Goal: Transaction & Acquisition: Purchase product/service

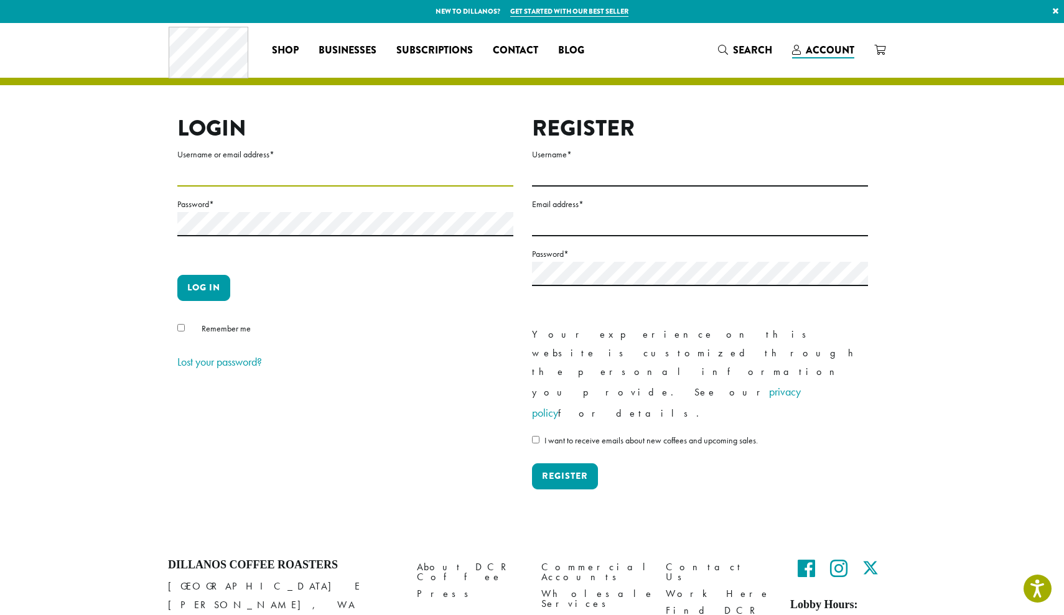
type input "**********"
click at [203, 287] on button "Log in" at bounding box center [203, 288] width 53 height 26
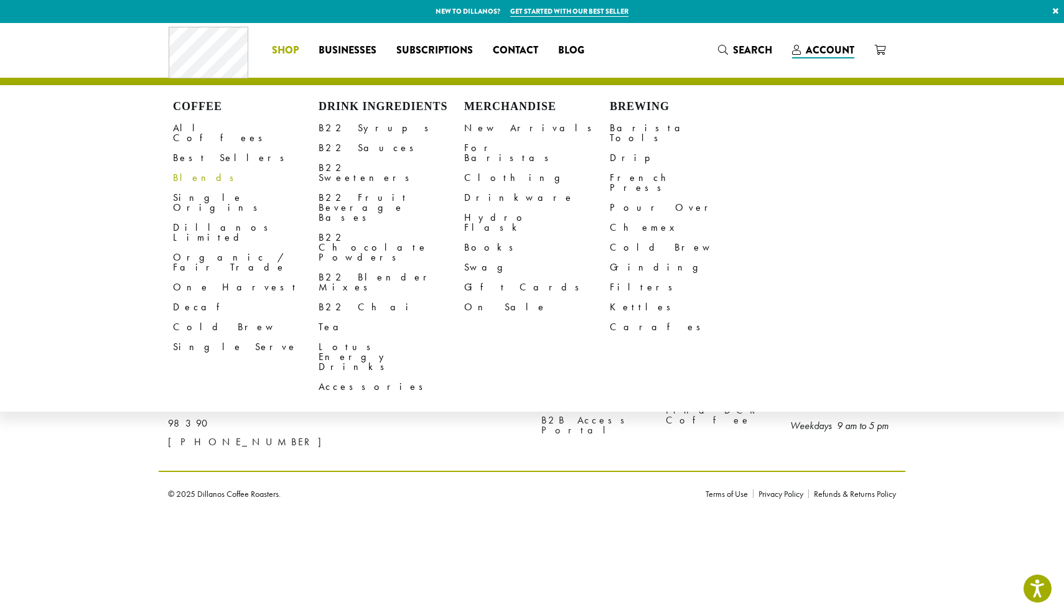
click at [194, 168] on link "Blends" at bounding box center [246, 178] width 146 height 20
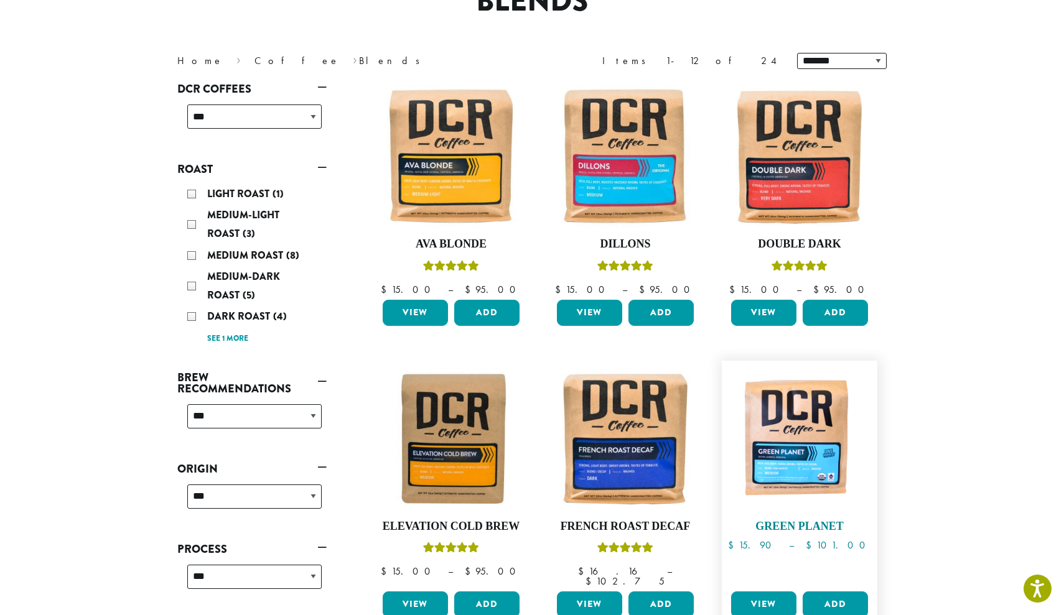
scroll to position [101, 0]
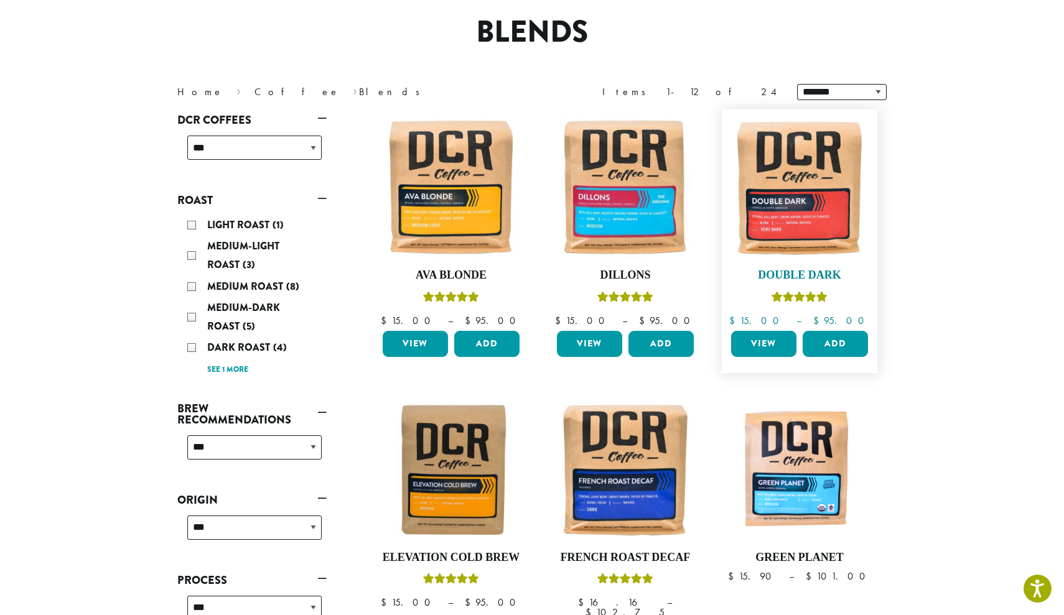
click at [786, 190] on img at bounding box center [799, 187] width 143 height 143
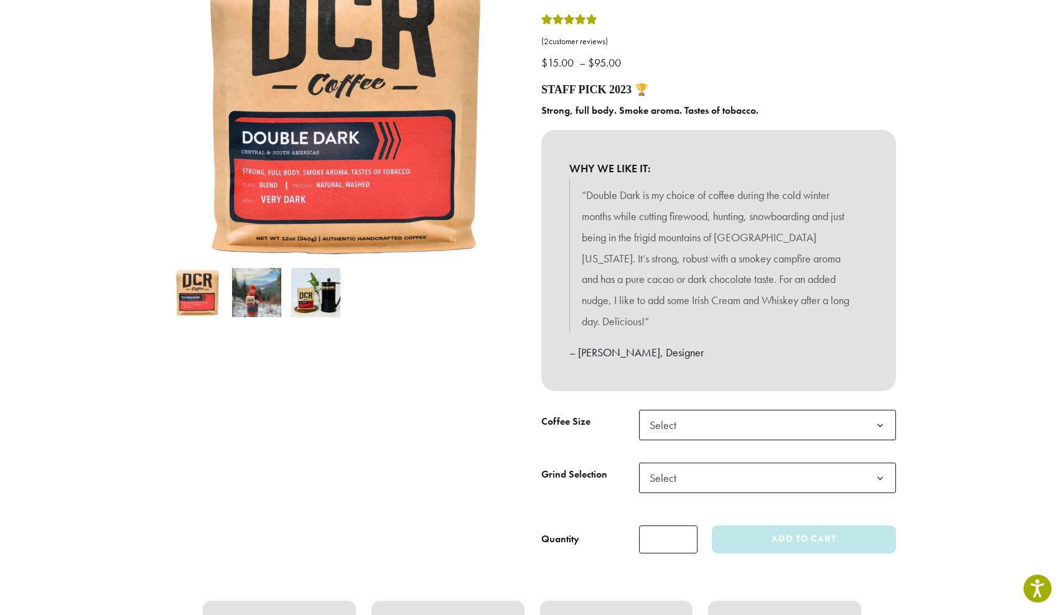
scroll to position [251, 0]
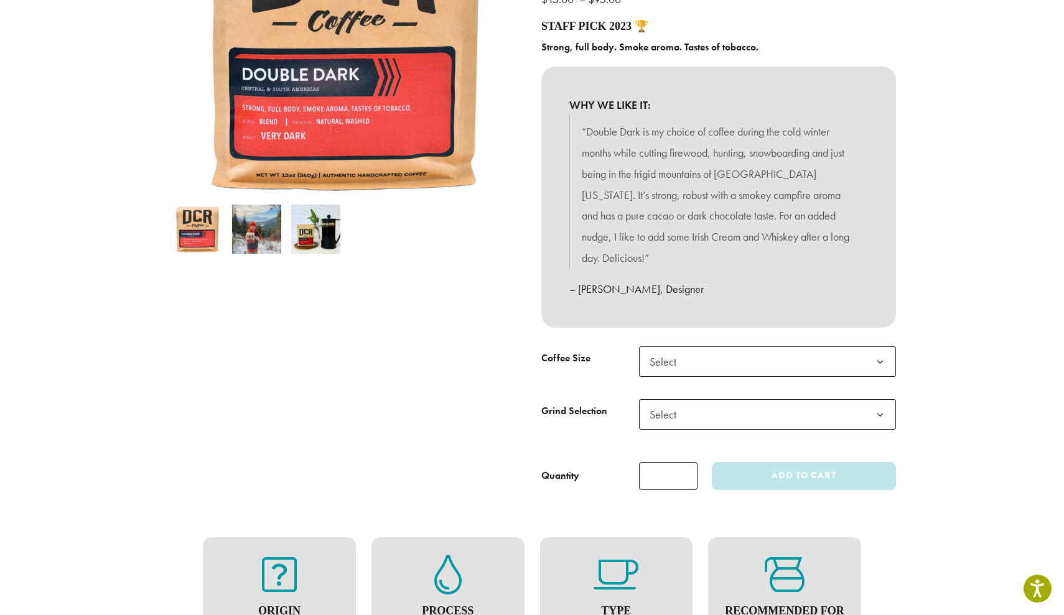
click at [667, 350] on span "Select" at bounding box center [666, 362] width 44 height 24
click at [658, 402] on span "Select" at bounding box center [666, 414] width 44 height 24
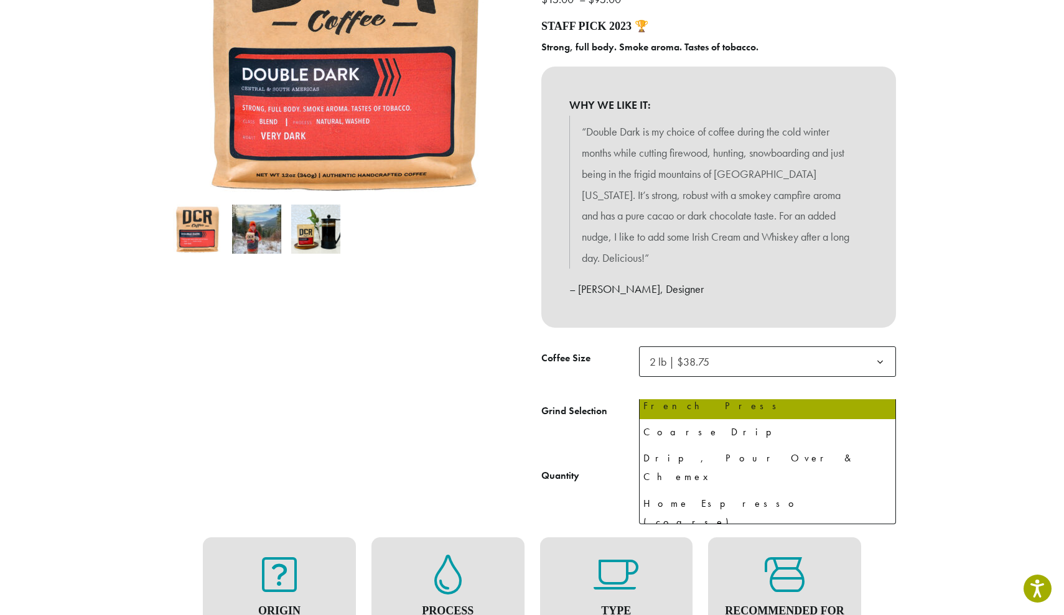
scroll to position [85, 0]
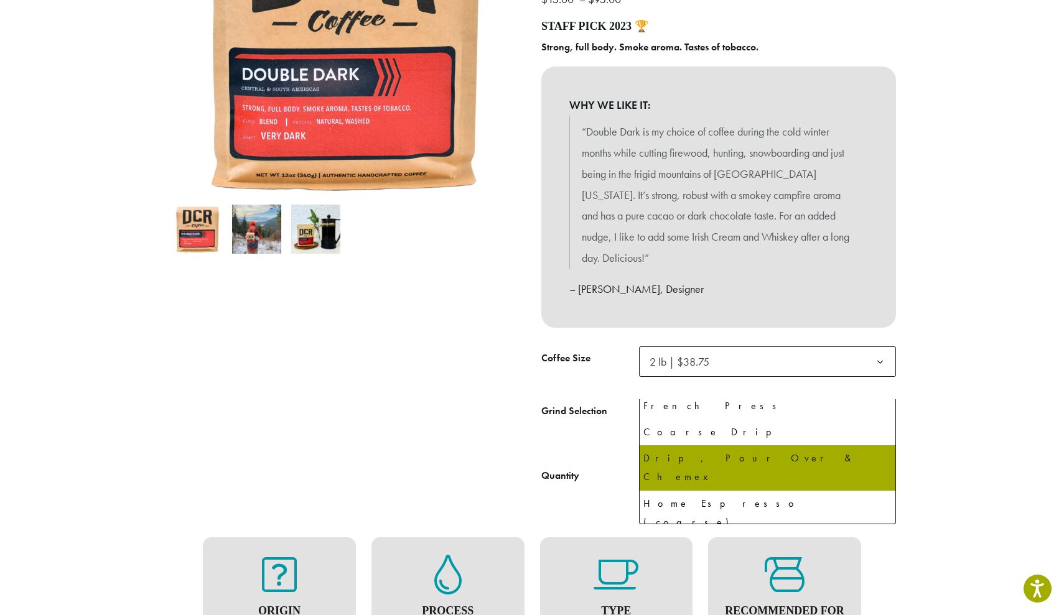
select select "**********"
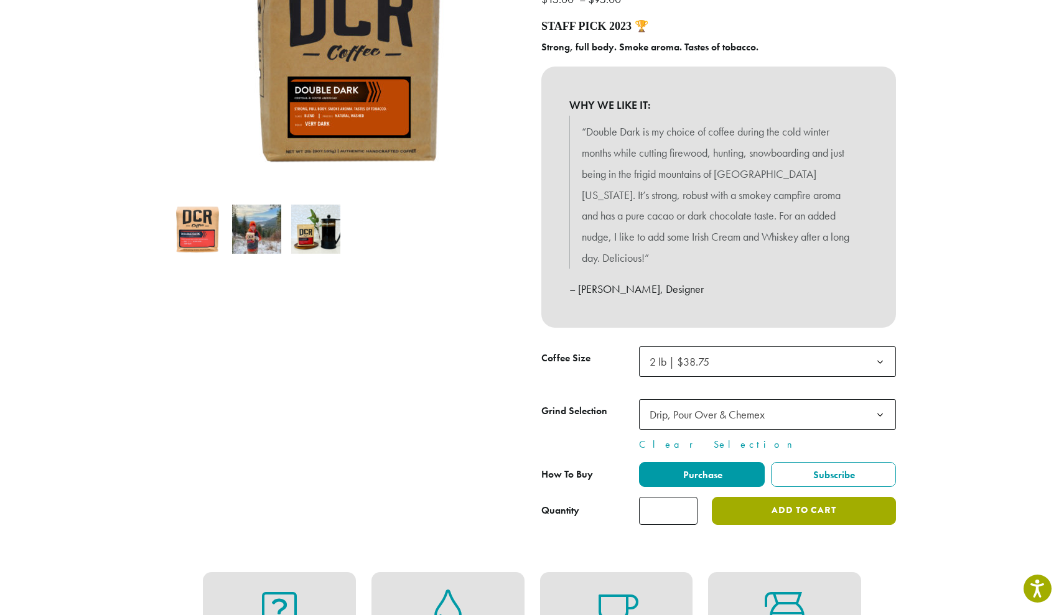
click at [736, 497] on button "Add to cart" at bounding box center [804, 511] width 184 height 28
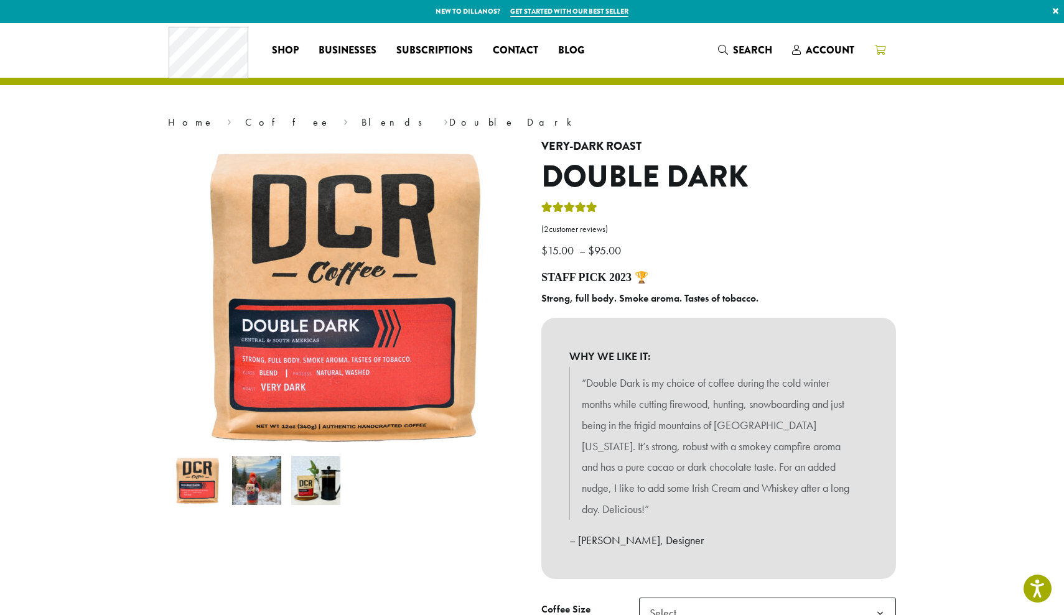
click at [874, 48] on icon at bounding box center [879, 50] width 11 height 10
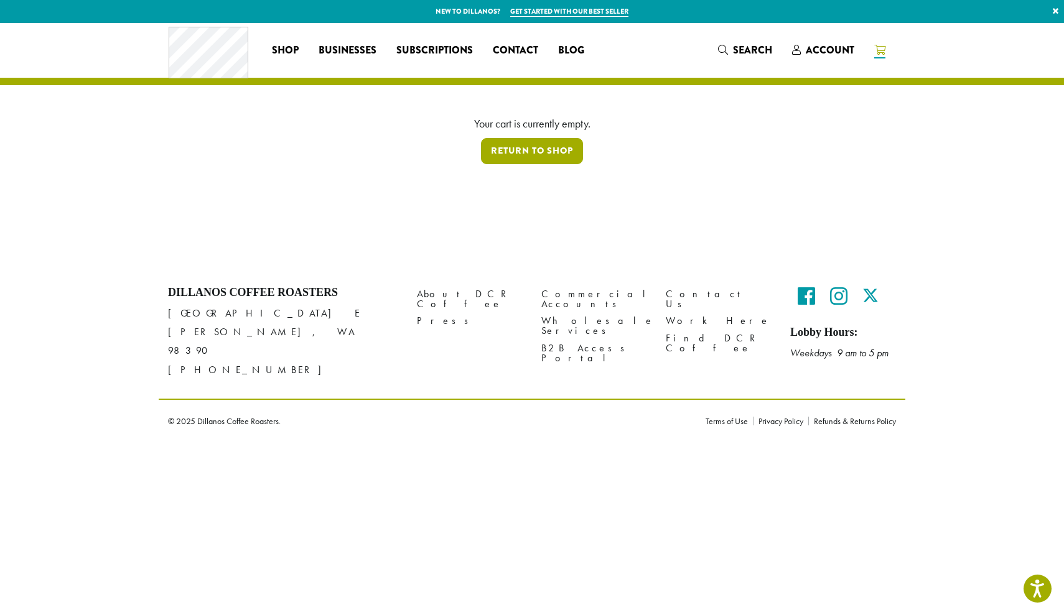
click at [531, 160] on link "Return to shop" at bounding box center [532, 151] width 102 height 26
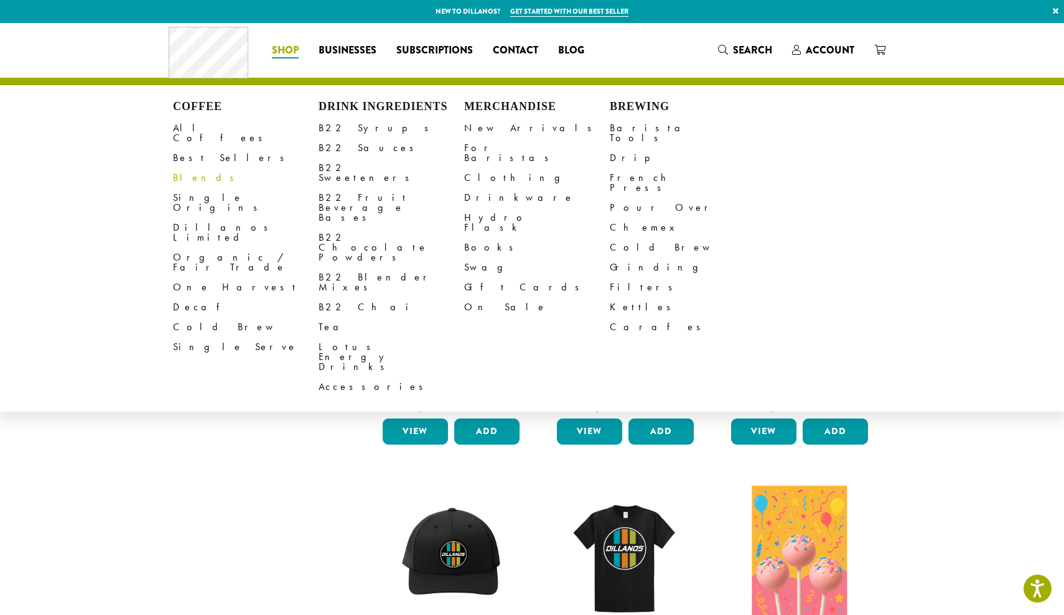
click at [186, 168] on link "Blends" at bounding box center [246, 178] width 146 height 20
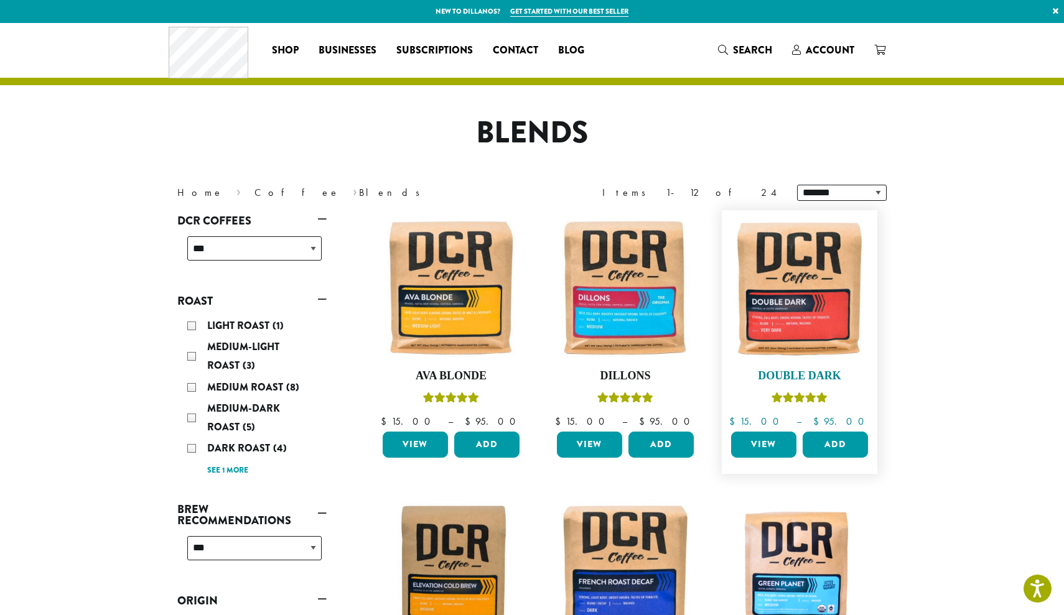
click at [781, 290] on img at bounding box center [799, 287] width 143 height 143
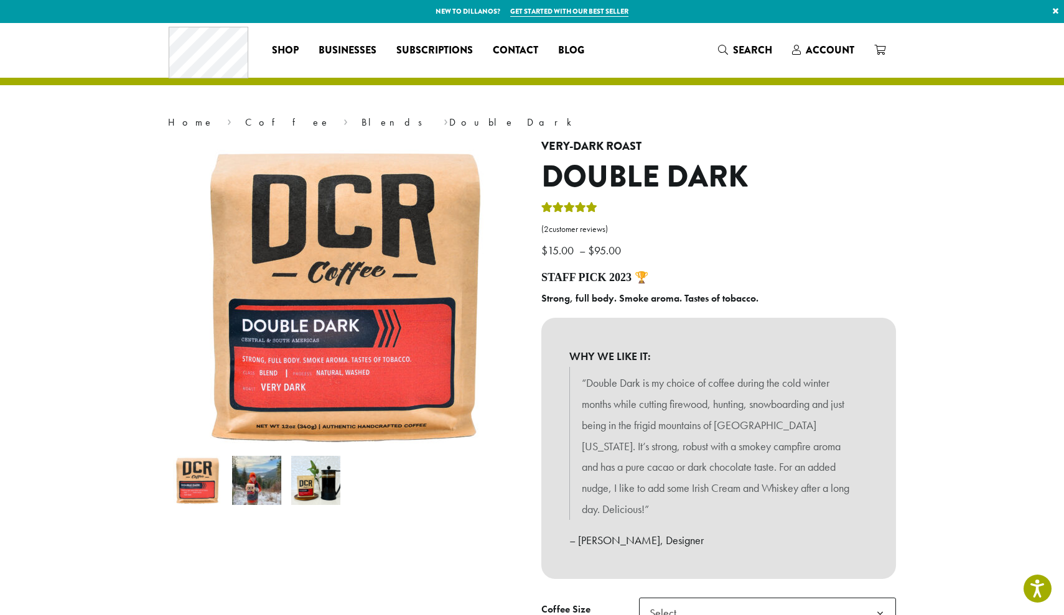
scroll to position [213, 0]
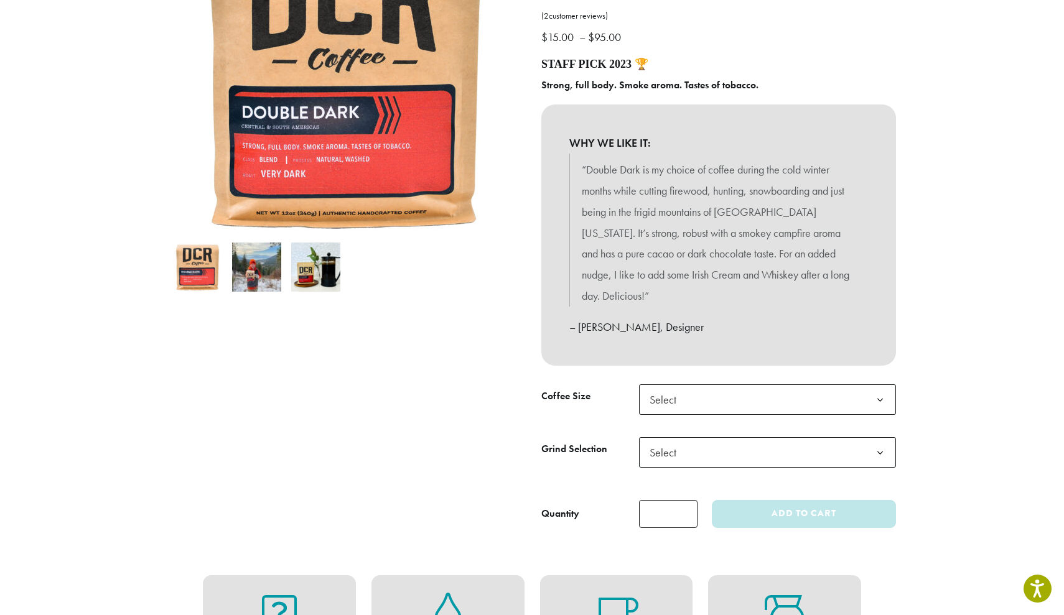
click at [671, 387] on span "Select" at bounding box center [666, 399] width 44 height 24
click at [667, 440] on span "Select" at bounding box center [666, 452] width 44 height 24
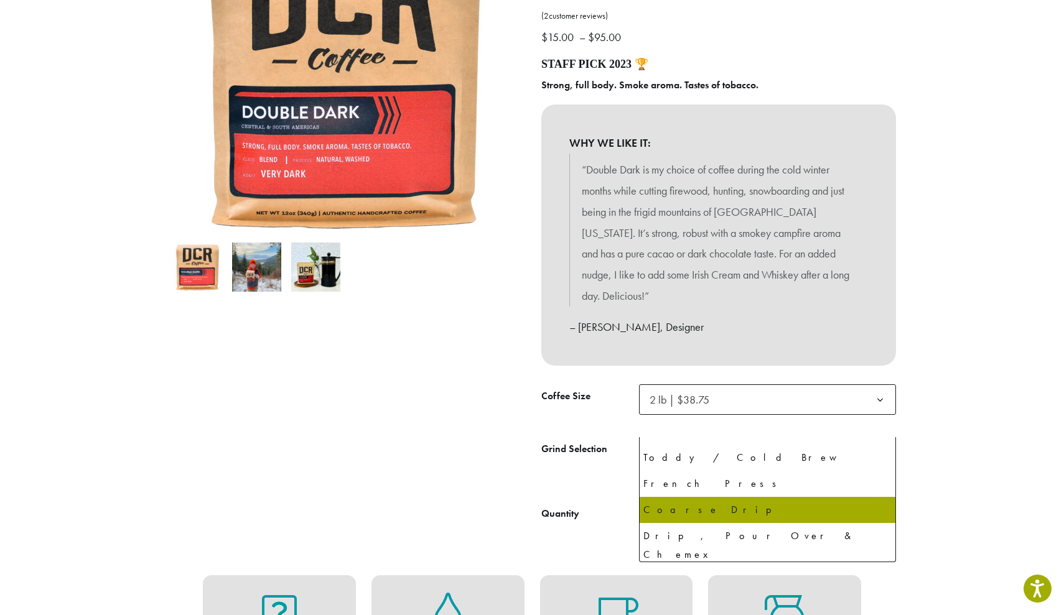
scroll to position [52, 0]
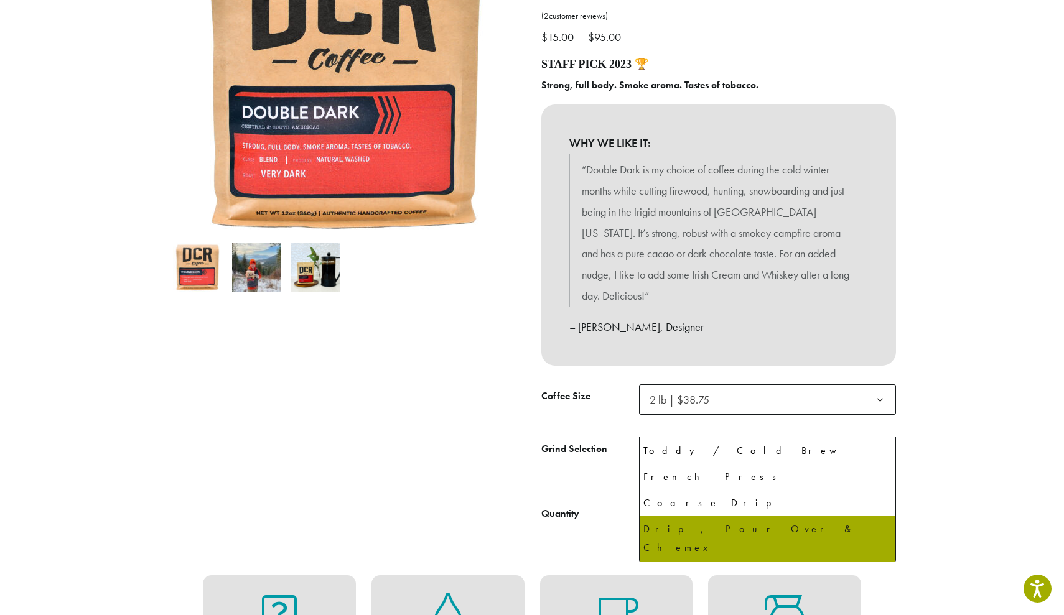
select select "**********"
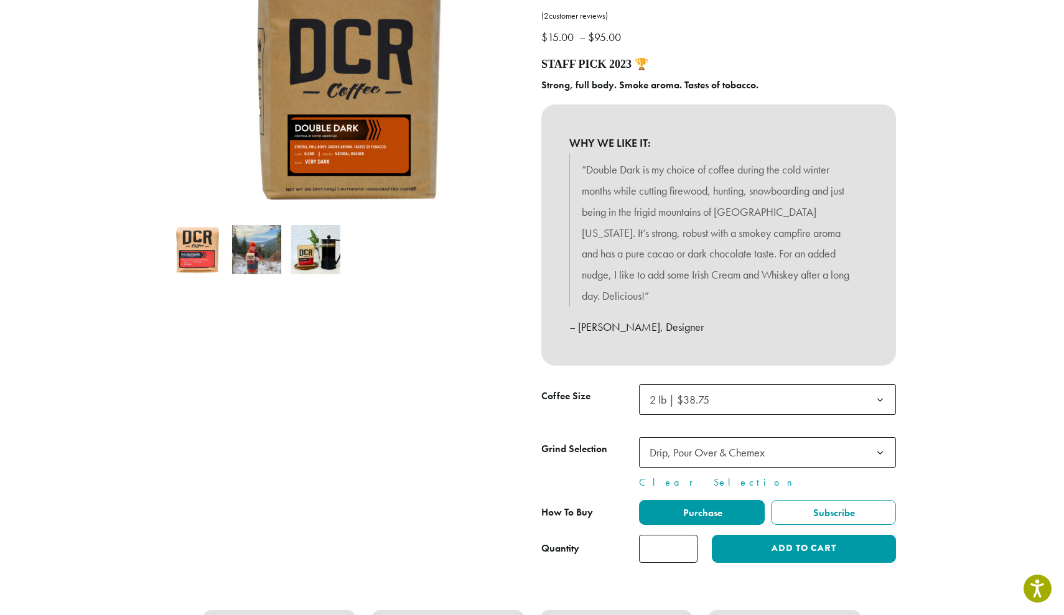
click at [761, 535] on button "Add to cart" at bounding box center [804, 549] width 184 height 28
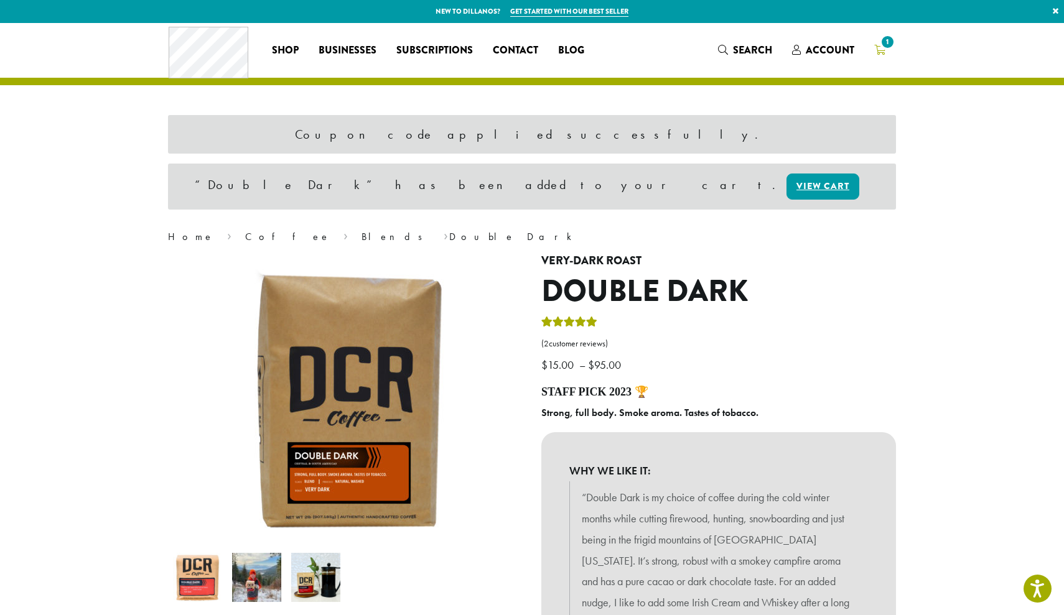
click at [881, 50] on icon "1" at bounding box center [879, 50] width 11 height 10
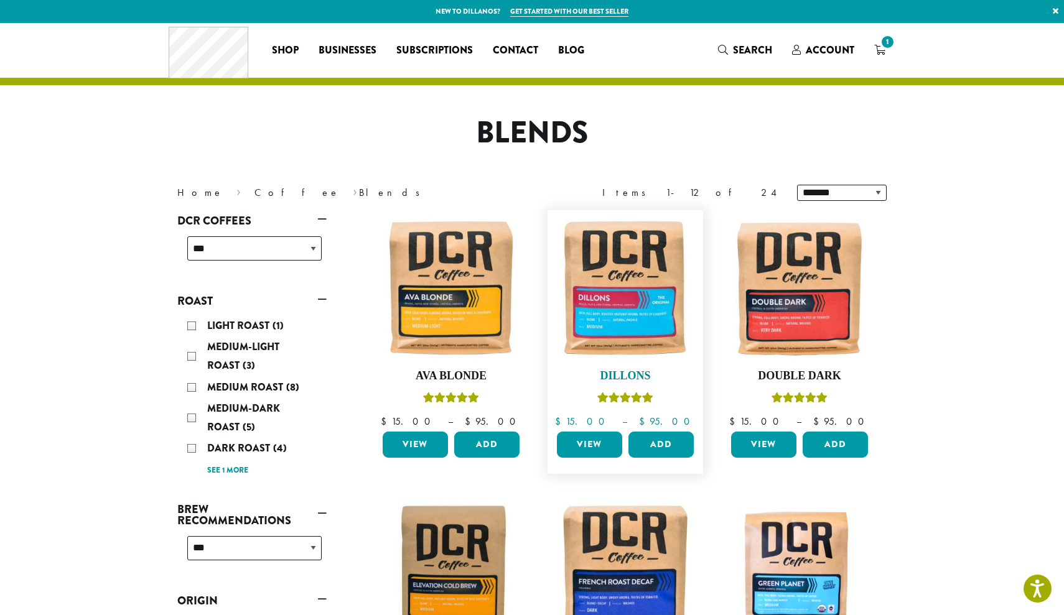
click at [591, 287] on img at bounding box center [625, 287] width 143 height 143
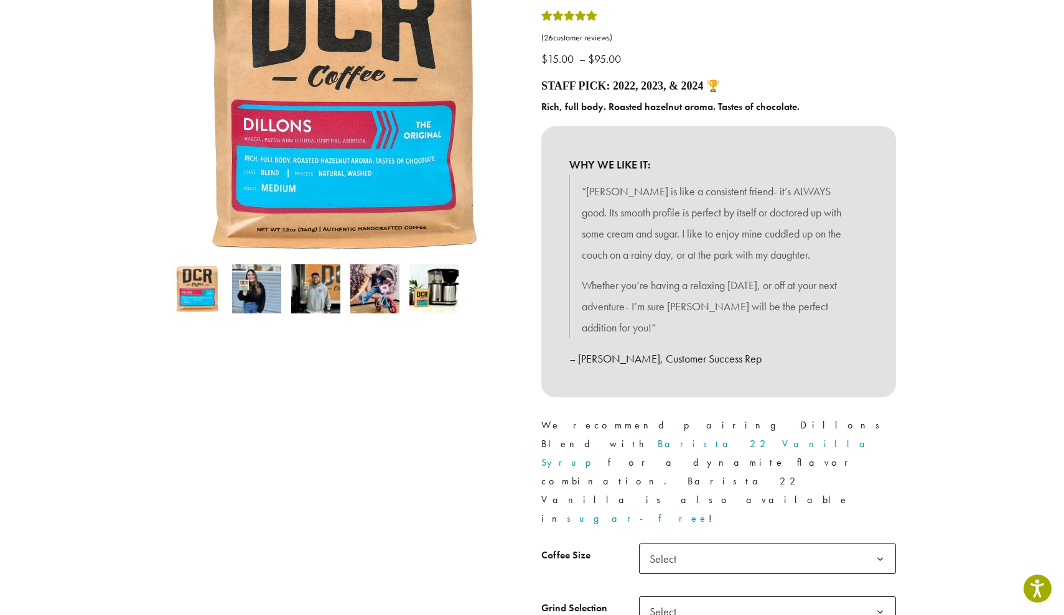
scroll to position [272, 0]
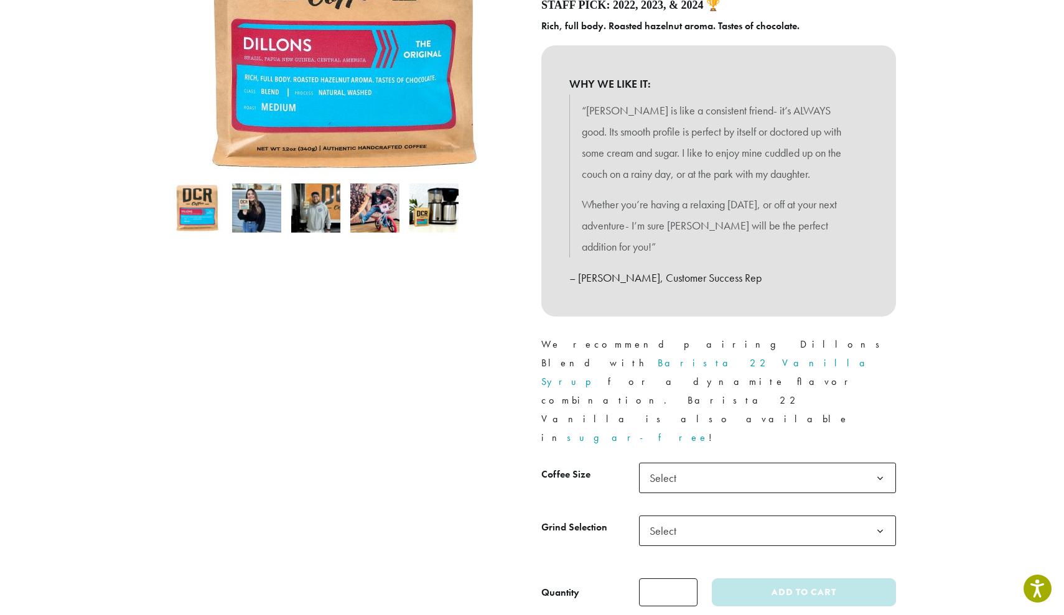
click at [698, 463] on span "Select" at bounding box center [767, 478] width 257 height 30
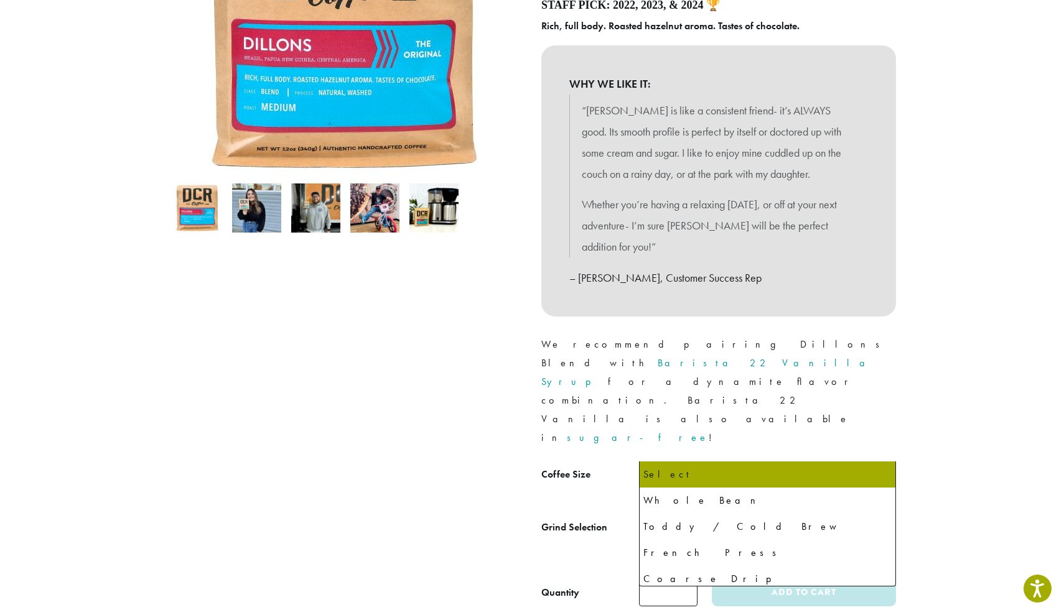
click at [672, 519] on span "Select" at bounding box center [666, 531] width 44 height 24
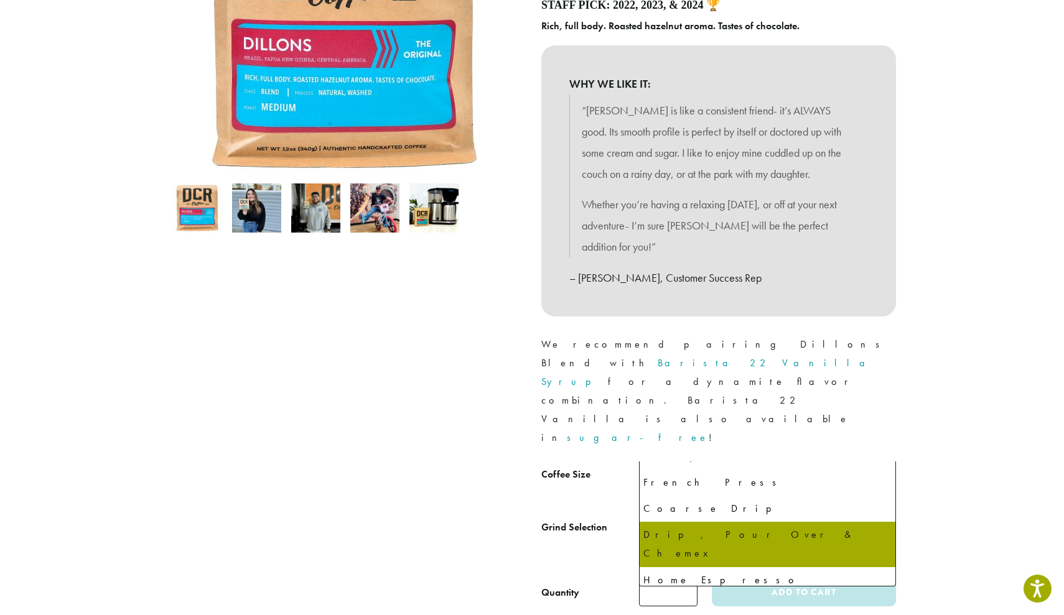
scroll to position [72, 0]
select select "**********"
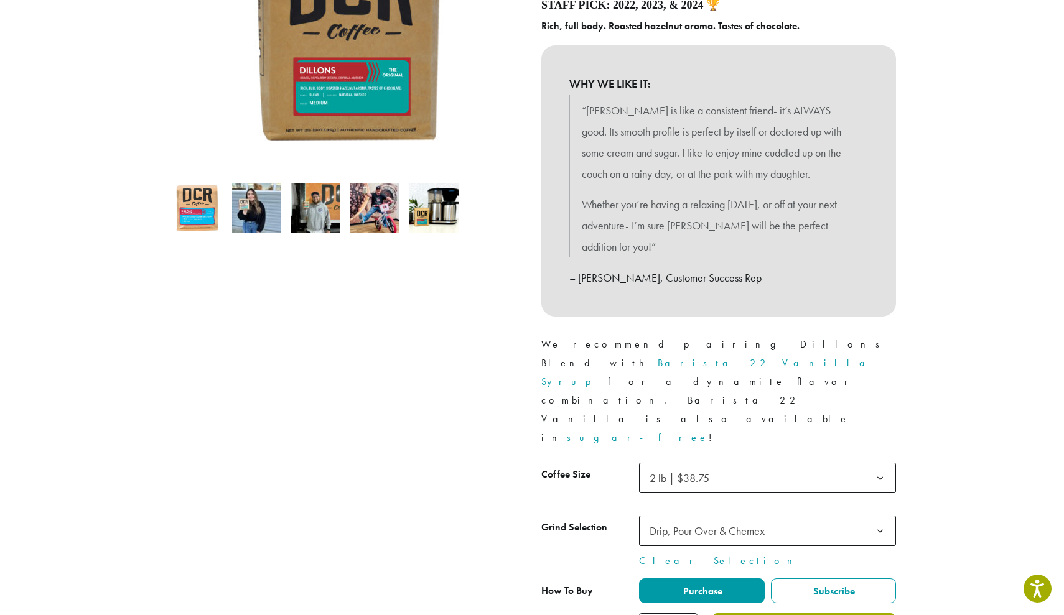
click at [759, 613] on button "Add to cart" at bounding box center [804, 627] width 184 height 28
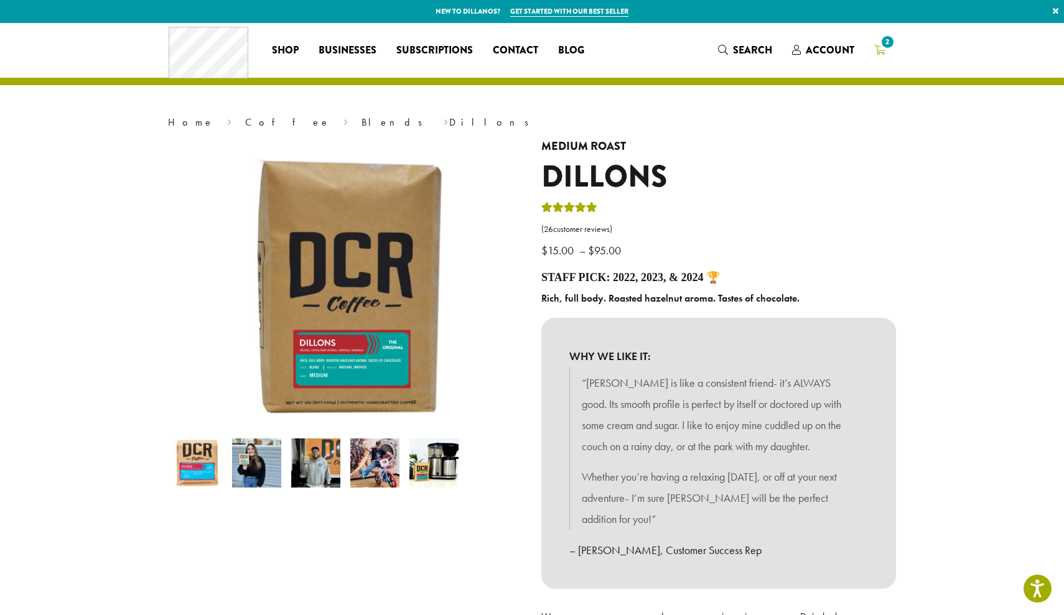
click at [878, 47] on icon "2" at bounding box center [879, 50] width 11 height 10
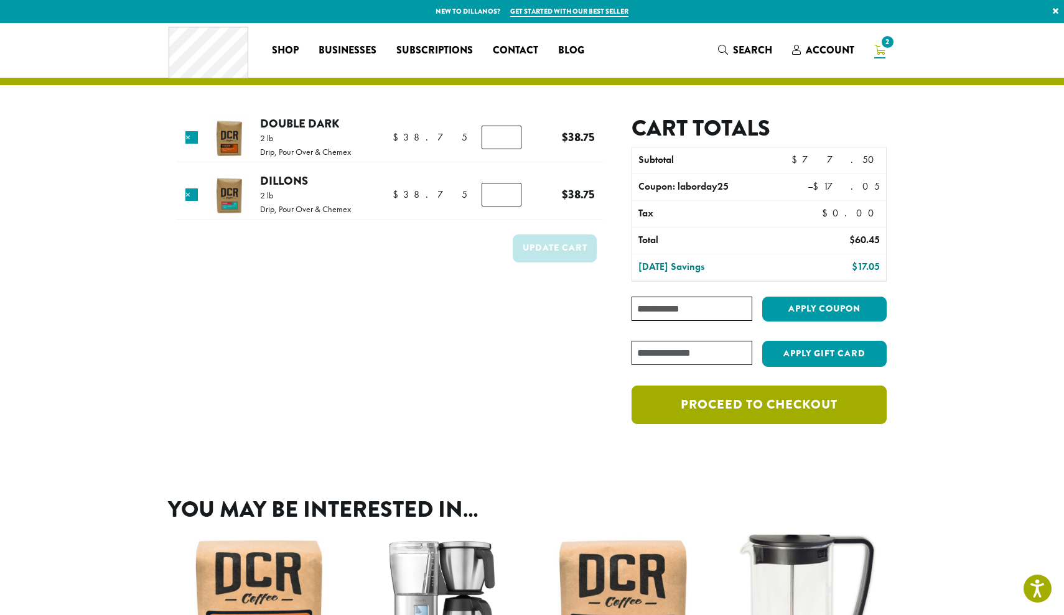
click at [742, 401] on link "Proceed to checkout" at bounding box center [758, 405] width 255 height 39
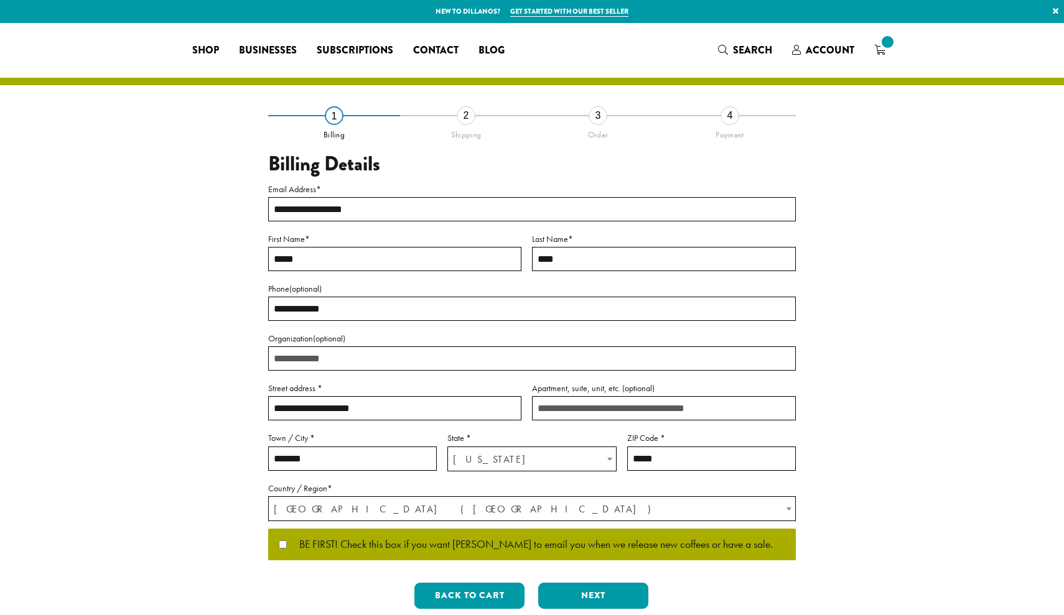
select select "**"
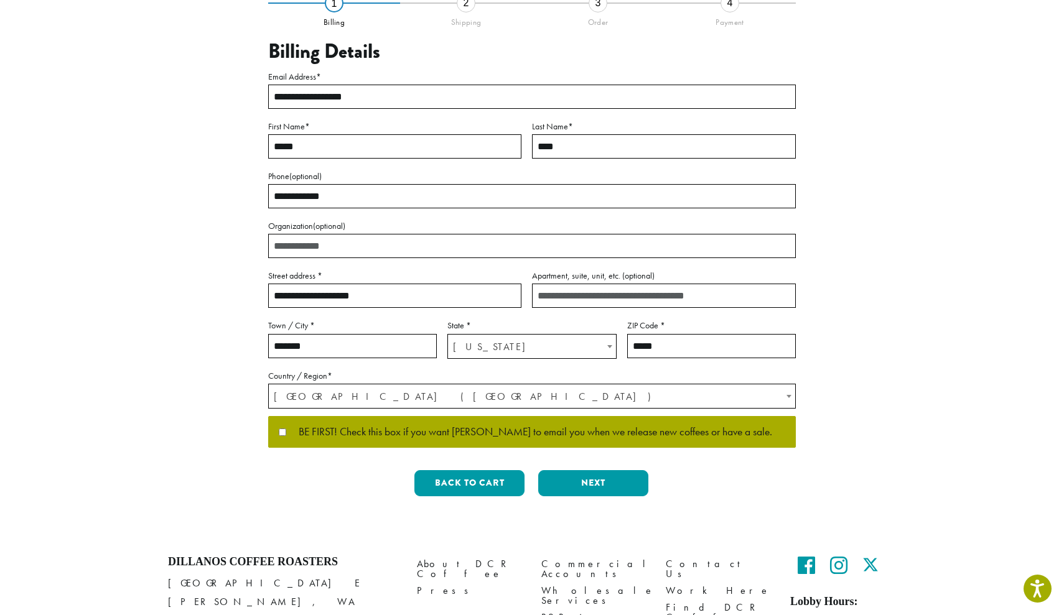
scroll to position [113, 0]
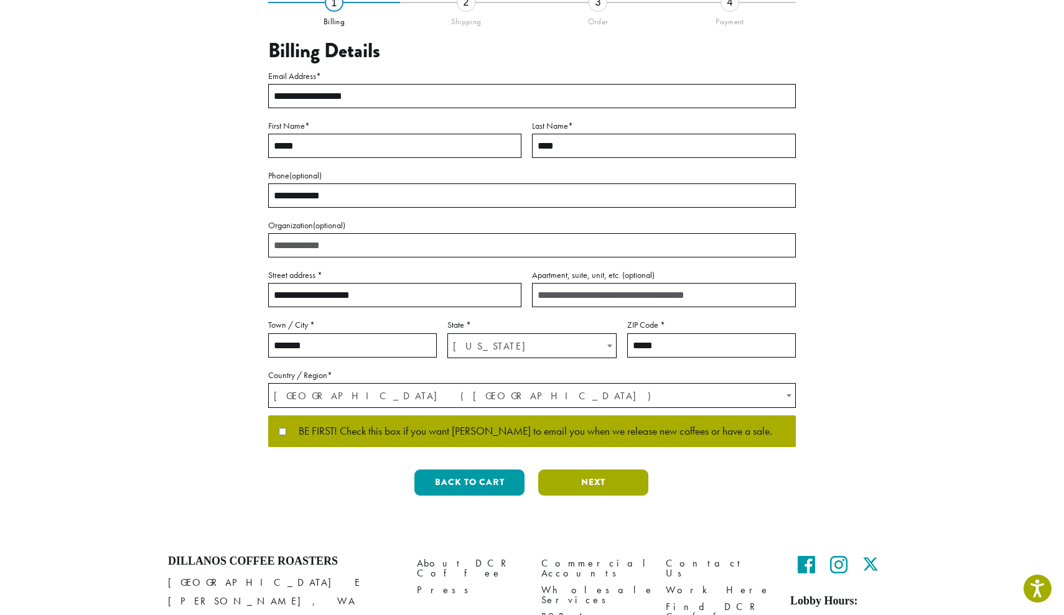
click at [572, 479] on button "Next" at bounding box center [593, 483] width 110 height 26
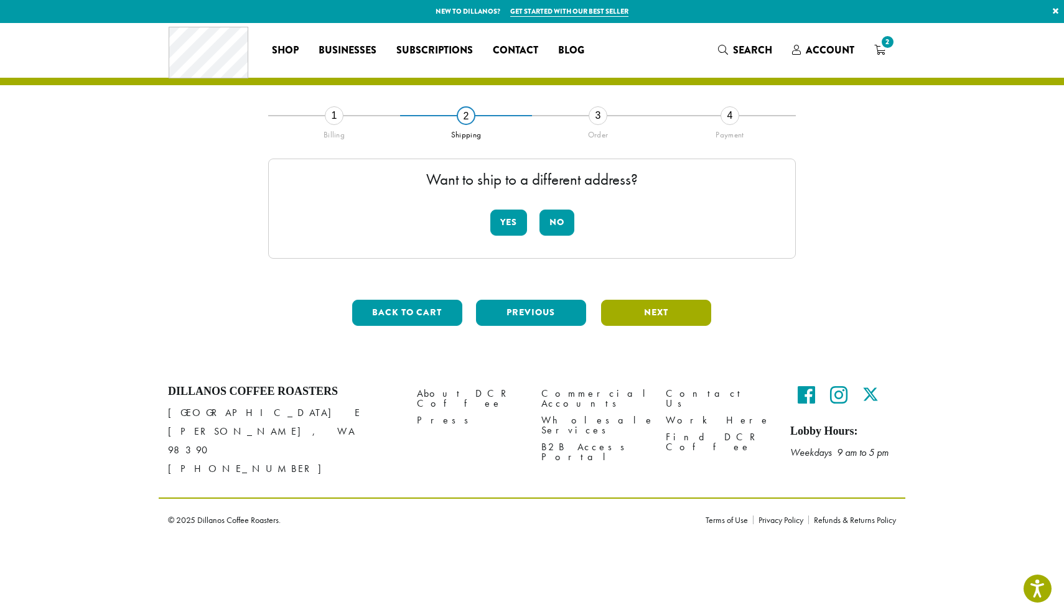
scroll to position [0, 0]
click at [563, 219] on button "No" at bounding box center [556, 223] width 35 height 26
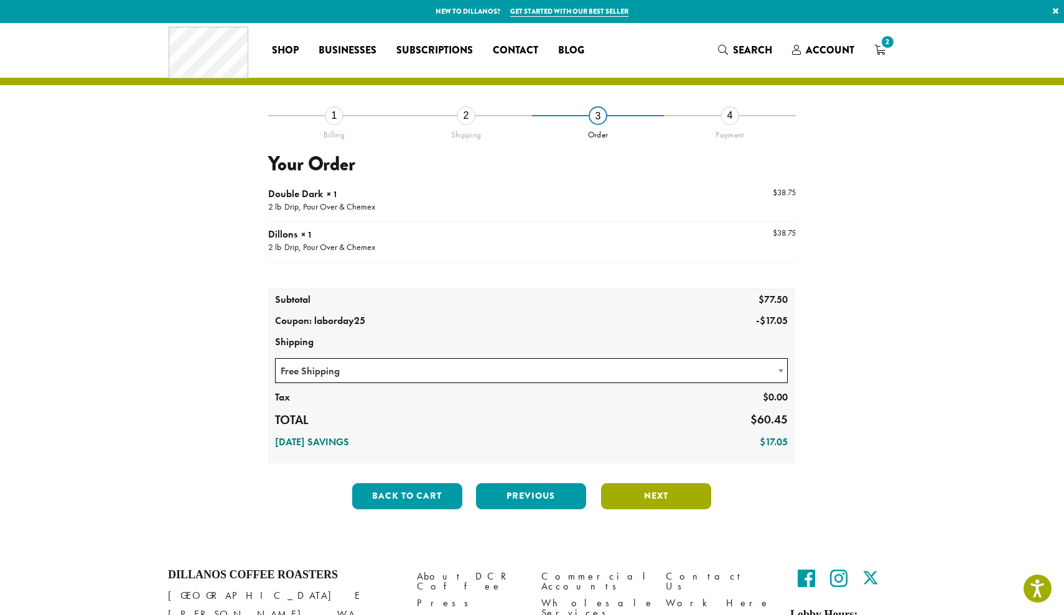
click at [631, 491] on button "Next" at bounding box center [656, 496] width 110 height 26
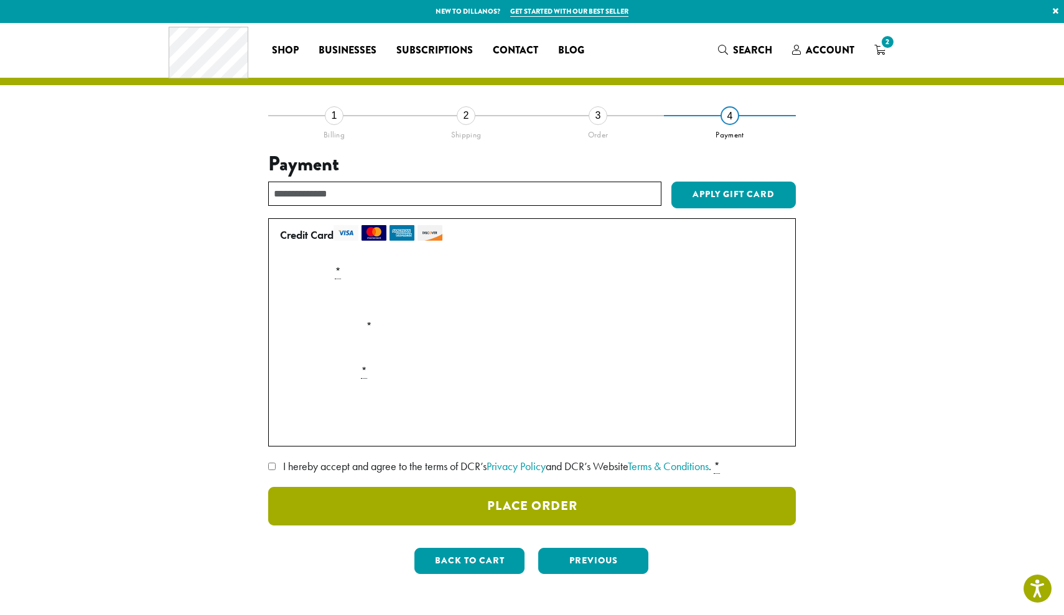
click at [388, 498] on button "Place Order" at bounding box center [531, 506] width 527 height 39
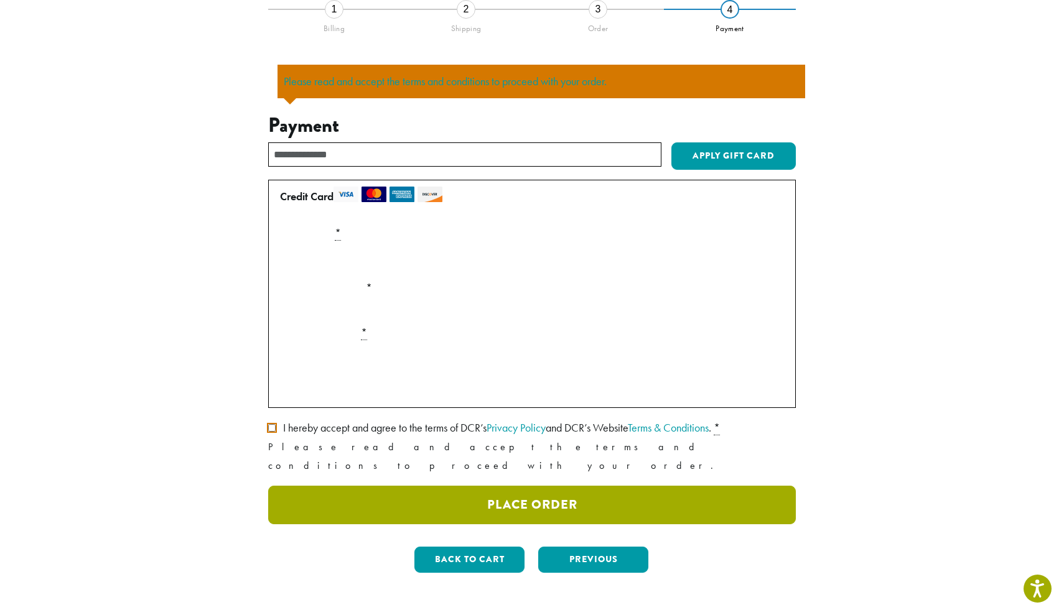
scroll to position [108, 0]
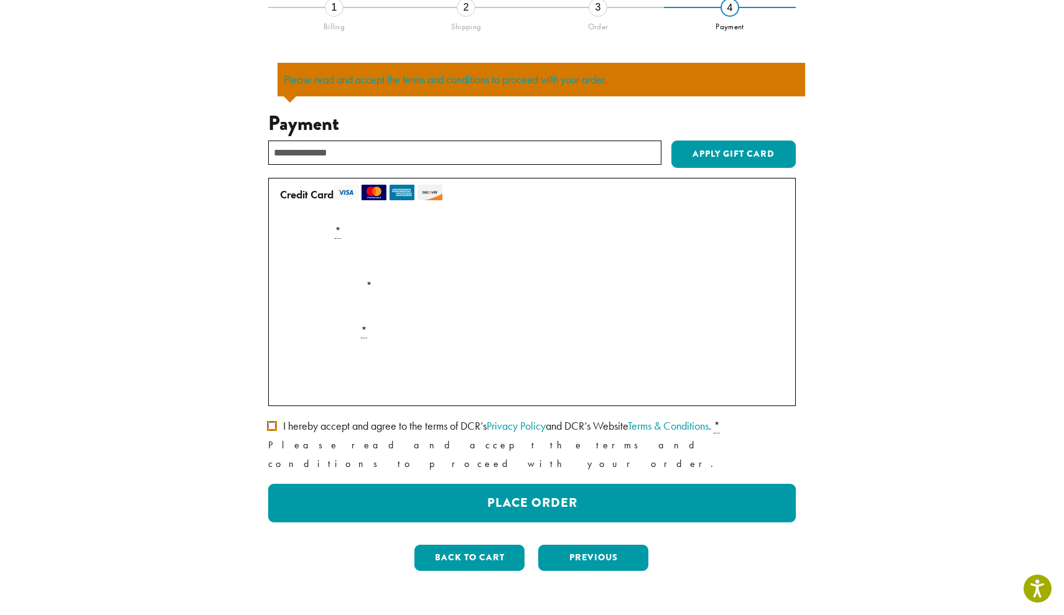
click at [272, 421] on label "I hereby accept and agree to the terms of DCR’s Privacy Policy and DCR’s Websit…" at bounding box center [531, 426] width 527 height 20
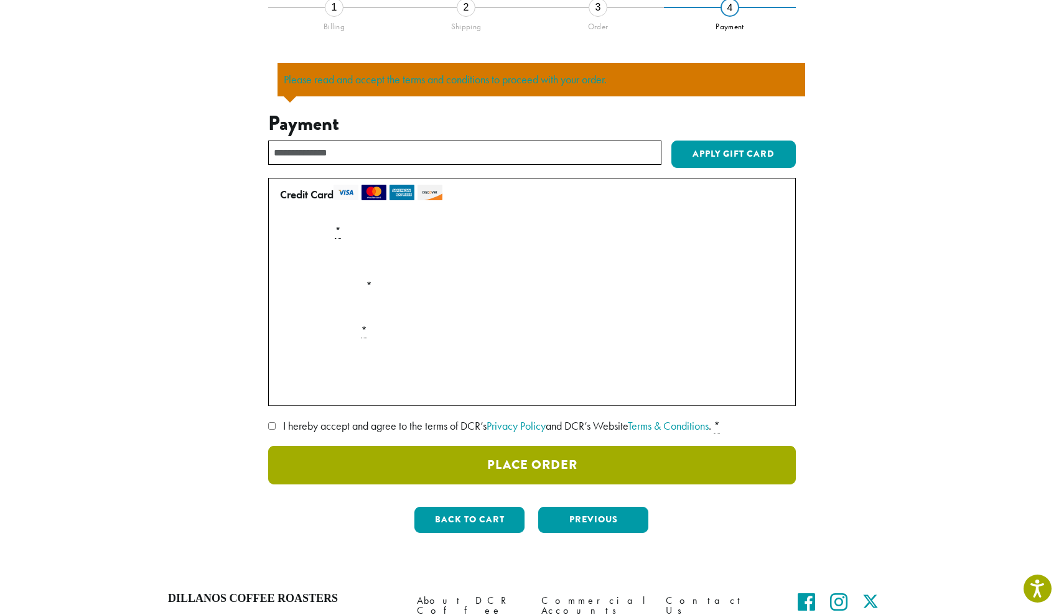
click at [363, 462] on button "Place Order" at bounding box center [531, 465] width 527 height 39
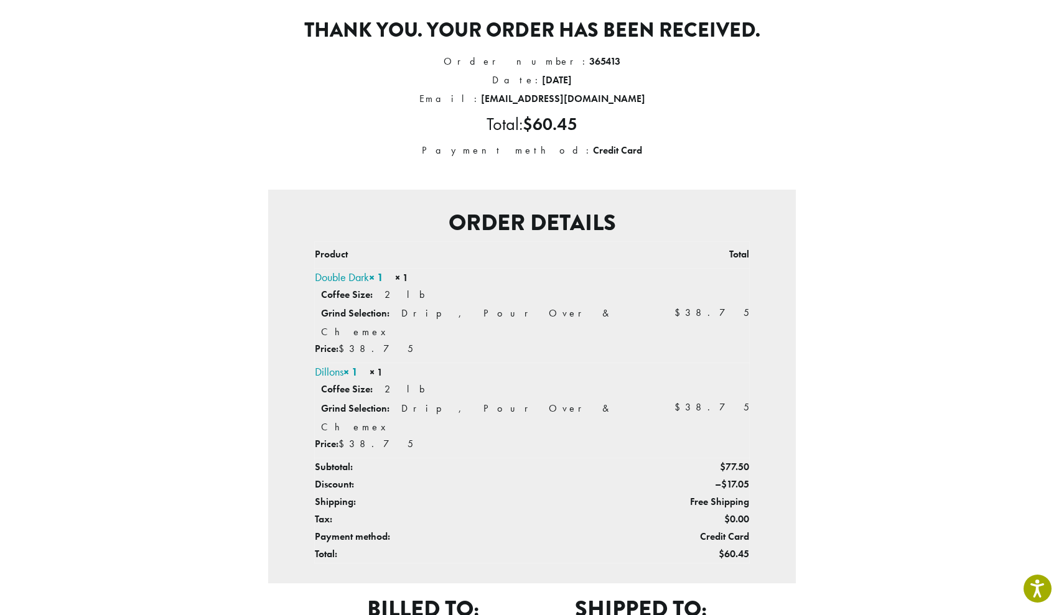
scroll to position [329, 0]
